Goal: Task Accomplishment & Management: Use online tool/utility

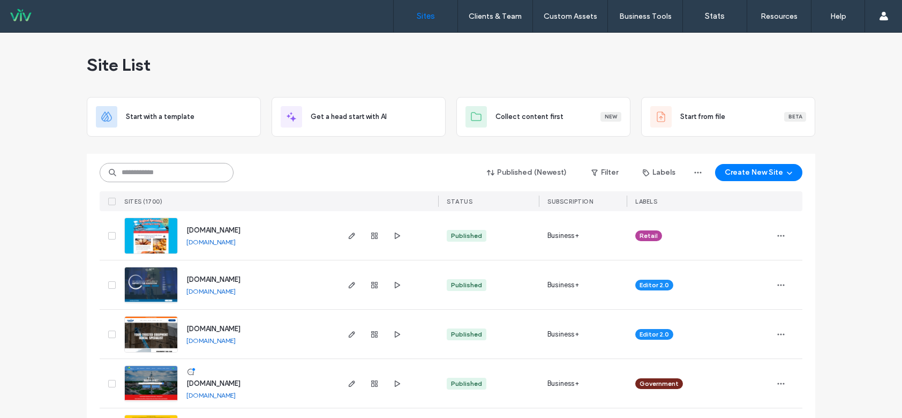
click at [159, 174] on input at bounding box center [167, 172] width 134 height 19
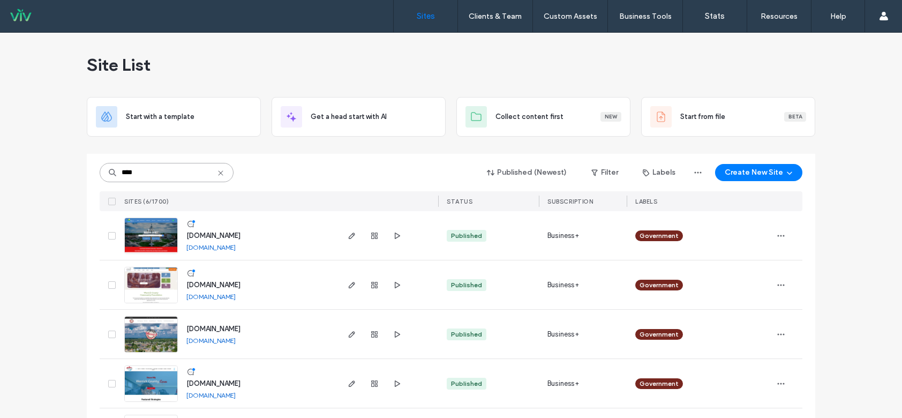
type input "****"
click at [153, 242] on img at bounding box center [151, 254] width 53 height 73
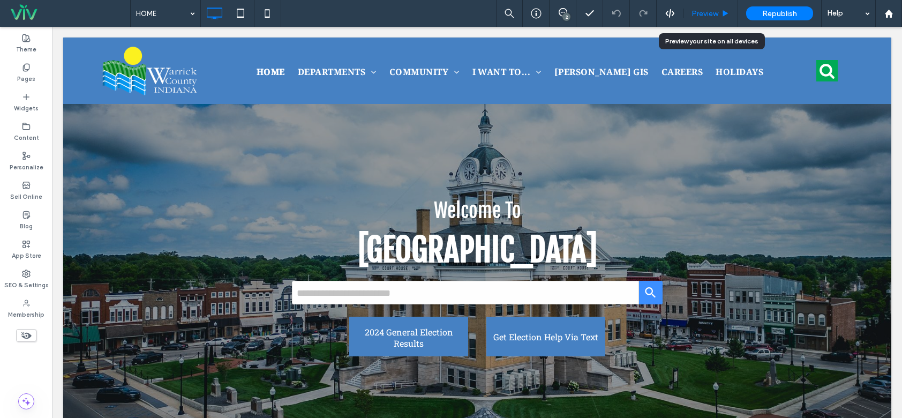
click at [698, 14] on span "Preview" at bounding box center [705, 13] width 27 height 9
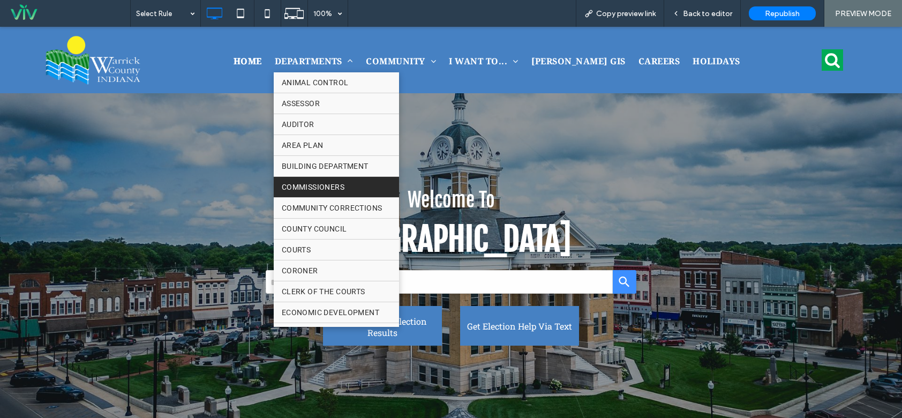
click at [341, 185] on span "COMMISSIONERS" at bounding box center [313, 187] width 63 height 15
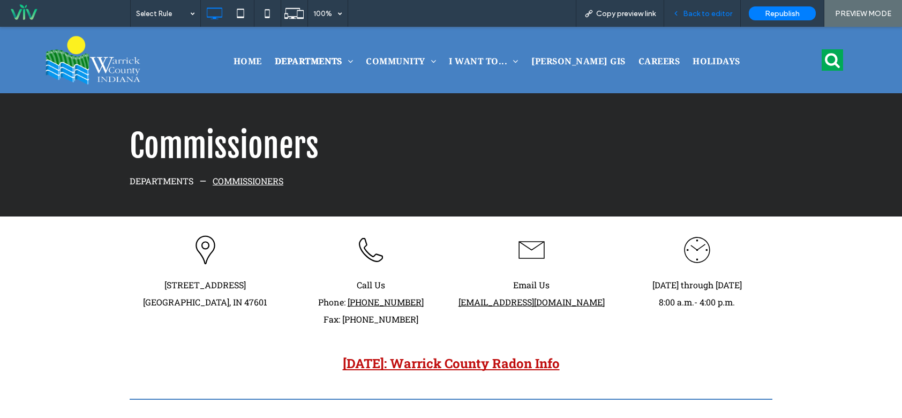
click at [708, 7] on div "Back to editor" at bounding box center [703, 13] width 77 height 27
click at [692, 22] on div "Back to editor" at bounding box center [703, 13] width 77 height 27
click at [693, 17] on span "Back to editor" at bounding box center [707, 13] width 49 height 9
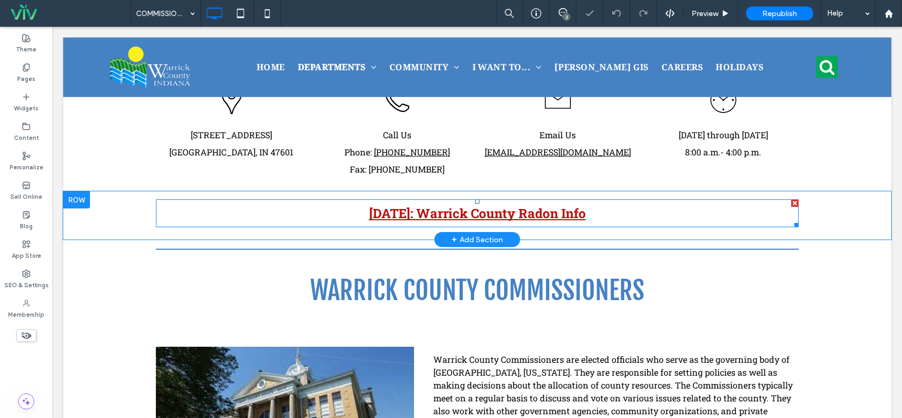
scroll to position [154, 0]
click at [396, 208] on strong "August 2025: Warrick County Radon Info" at bounding box center [477, 213] width 217 height 17
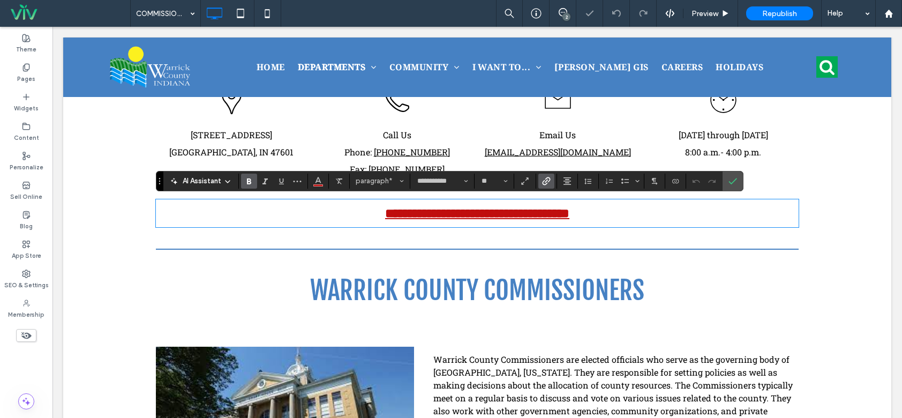
click at [385, 215] on strong "**********" at bounding box center [477, 213] width 184 height 13
drag, startPoint x: 392, startPoint y: 212, endPoint x: 350, endPoint y: 212, distance: 41.8
click at [385, 212] on strong "**********" at bounding box center [477, 213] width 184 height 13
click at [550, 219] on strong "**********" at bounding box center [477, 213] width 199 height 13
click at [726, 181] on label "Confirm" at bounding box center [733, 180] width 16 height 19
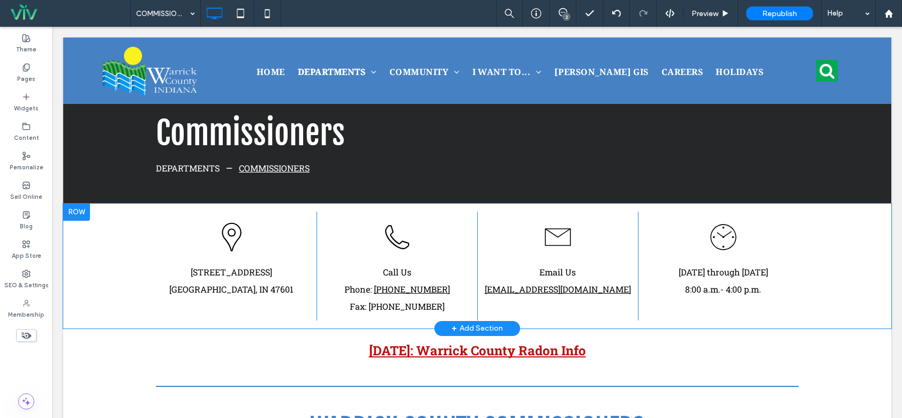
scroll to position [0, 0]
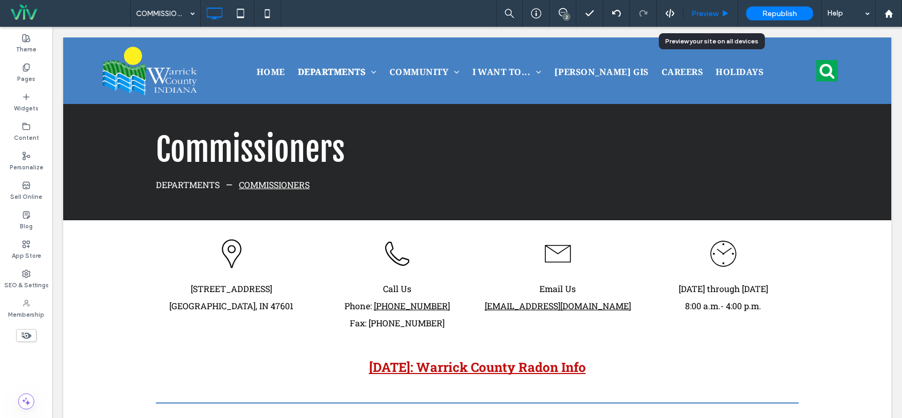
click at [712, 11] on span "Preview" at bounding box center [705, 13] width 27 height 9
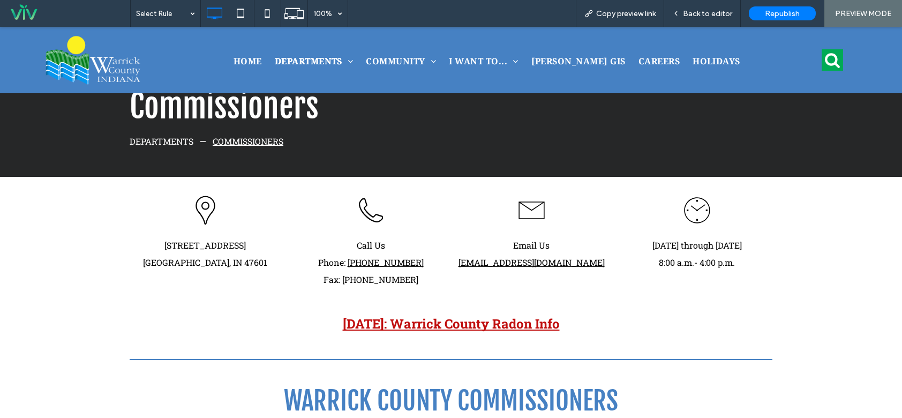
scroll to position [107, 0]
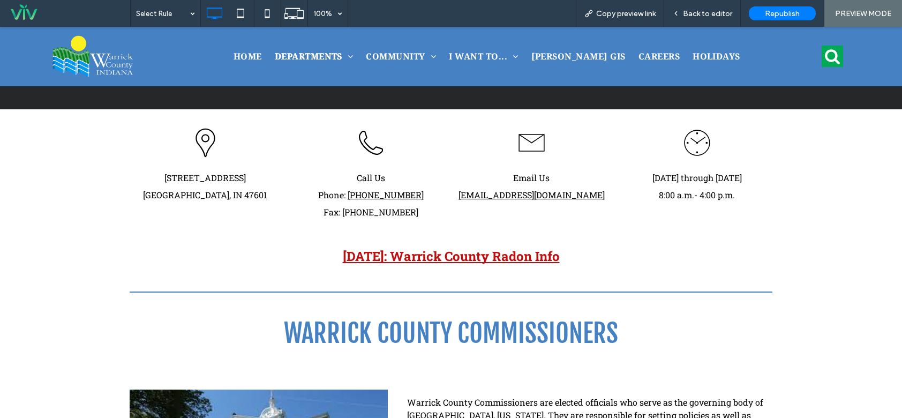
click at [482, 251] on strong "September 2025: Warrick County Radon Info" at bounding box center [451, 256] width 217 height 17
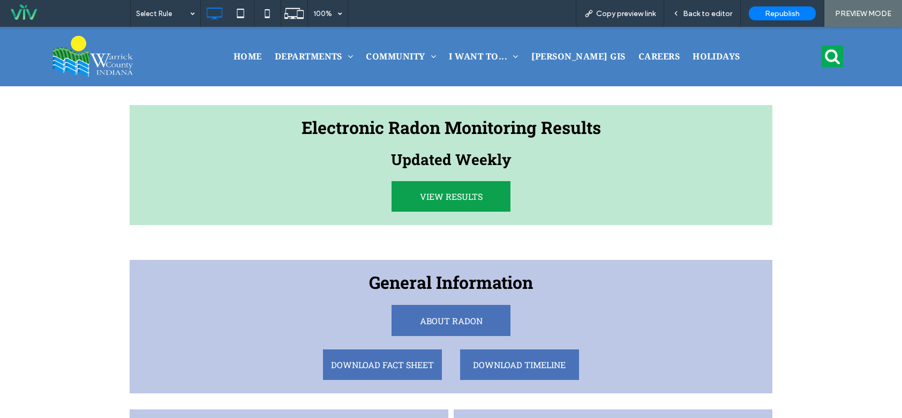
scroll to position [161, 0]
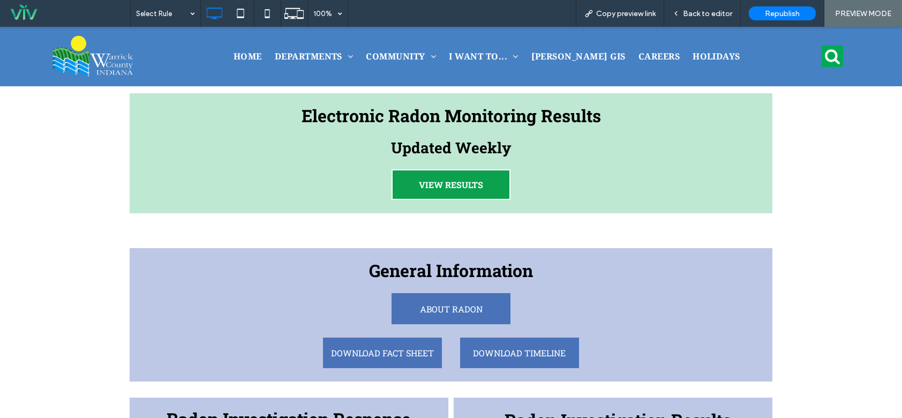
click at [476, 187] on span "VIEW RESULTS" at bounding box center [451, 184] width 64 height 28
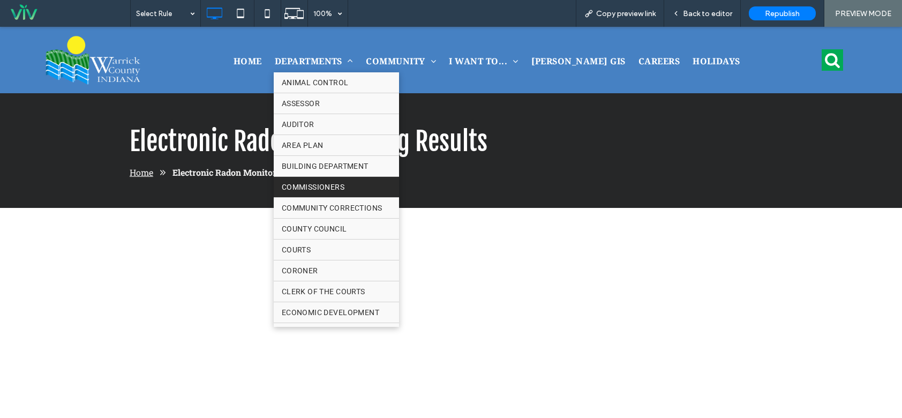
drag, startPoint x: 337, startPoint y: 185, endPoint x: 337, endPoint y: 212, distance: 26.8
click at [337, 185] on span "COMMISSIONERS" at bounding box center [313, 187] width 63 height 15
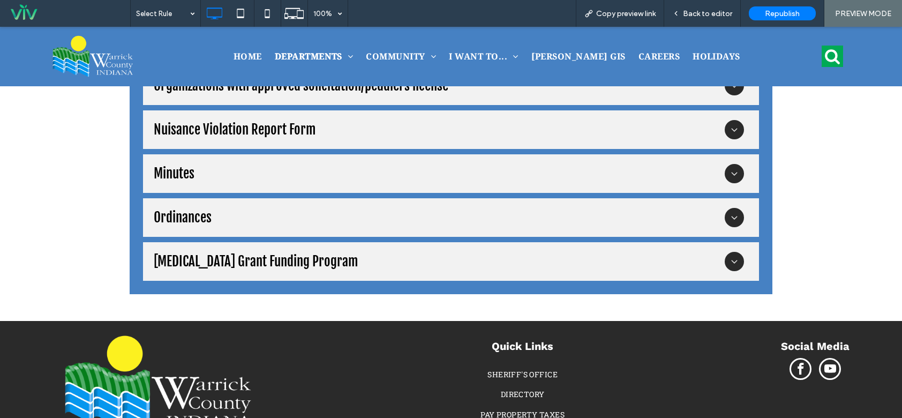
scroll to position [1233, 0]
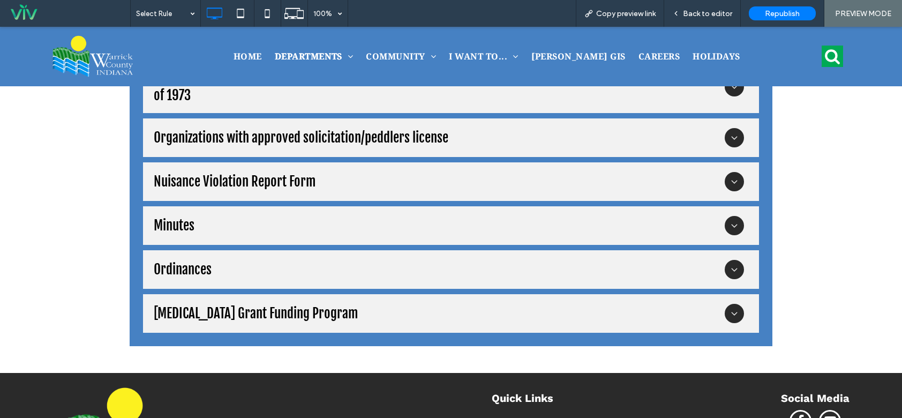
click at [202, 221] on div "Minutes" at bounding box center [439, 225] width 571 height 17
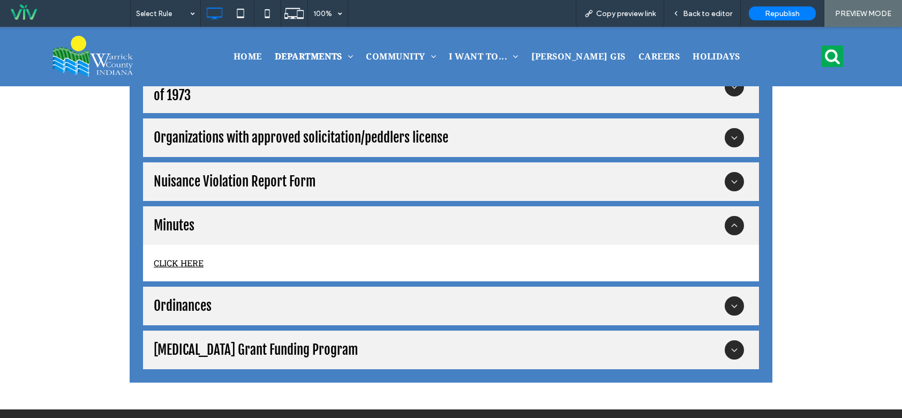
click at [193, 259] on link "CLICK HERE" at bounding box center [179, 262] width 50 height 11
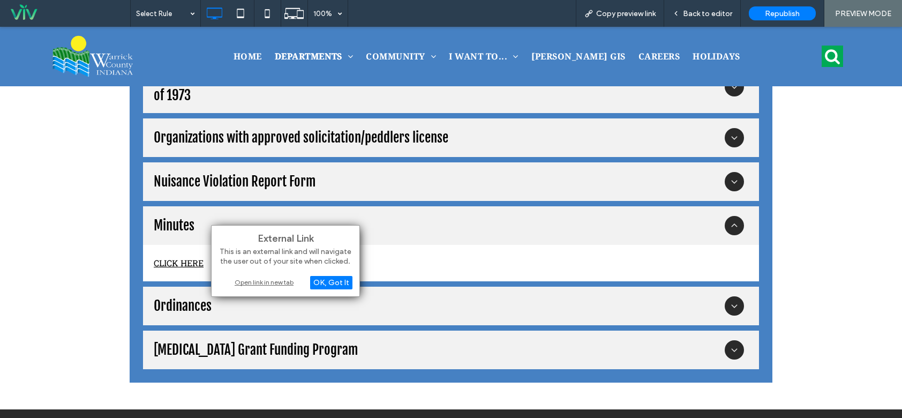
click at [259, 283] on div "Open link in new tab" at bounding box center [286, 282] width 134 height 11
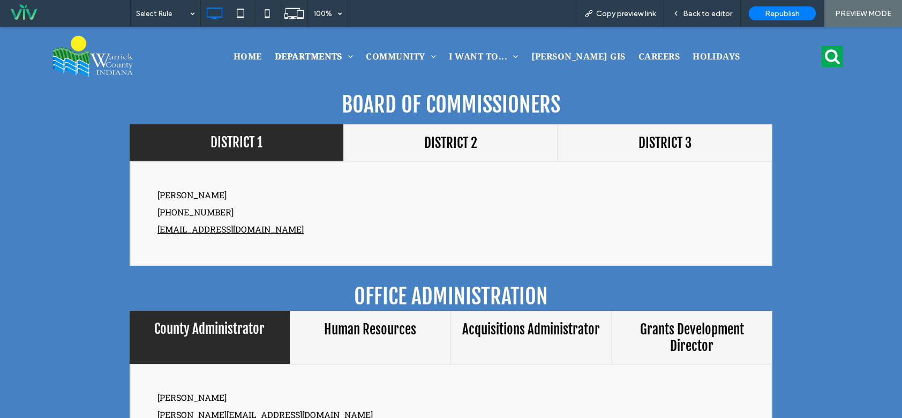
scroll to position [268, 0]
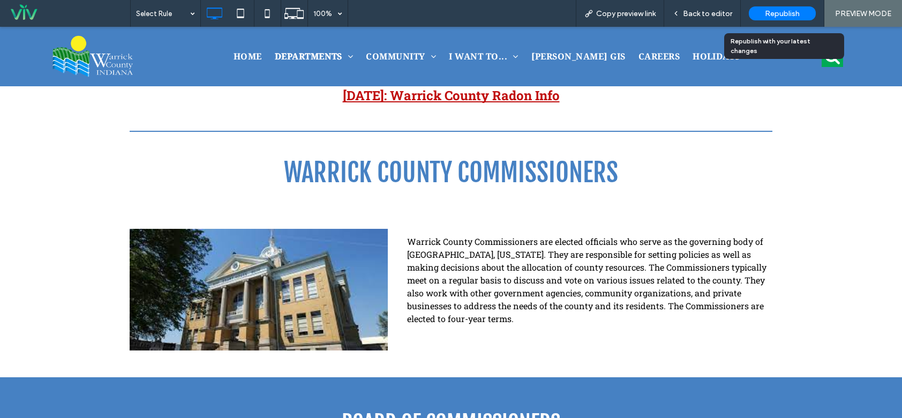
click at [773, 14] on span "Republish" at bounding box center [782, 13] width 35 height 9
